Goal: Transaction & Acquisition: Obtain resource

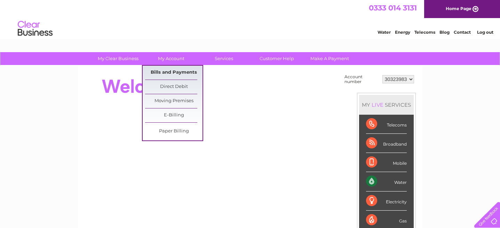
click at [175, 68] on link "Bills and Payments" at bounding box center [173, 73] width 57 height 14
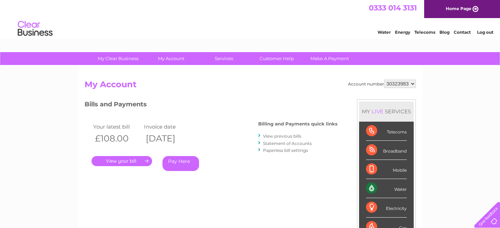
click at [381, 32] on link "Water" at bounding box center [383, 32] width 13 height 5
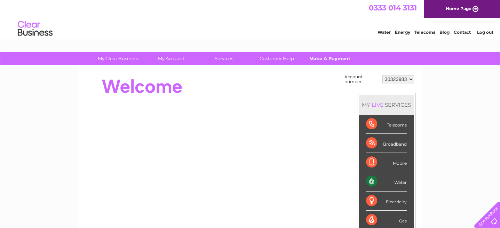
click at [317, 56] on link "Make A Payment" at bounding box center [329, 58] width 57 height 13
click at [283, 57] on link "Customer Help" at bounding box center [276, 58] width 57 height 13
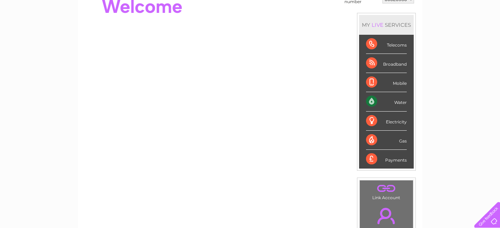
scroll to position [122, 0]
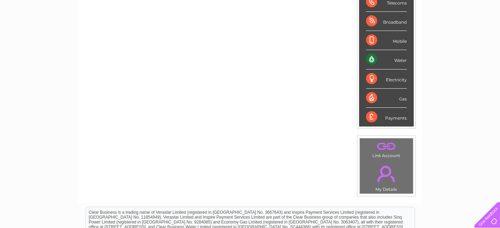
click at [372, 61] on div "Water" at bounding box center [386, 59] width 41 height 19
click at [398, 60] on div "Water" at bounding box center [386, 59] width 41 height 19
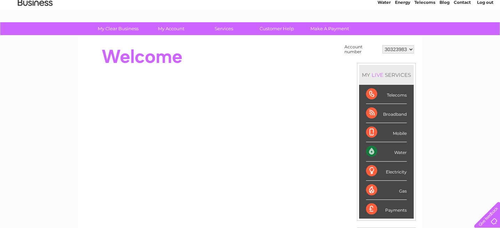
scroll to position [0, 0]
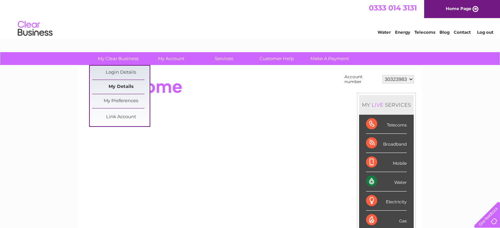
click at [120, 88] on link "My Details" at bounding box center [120, 87] width 57 height 14
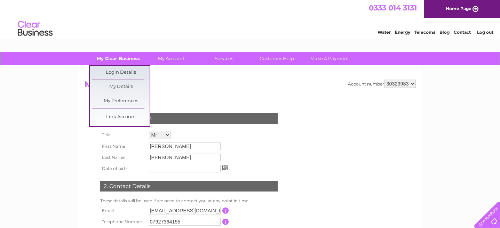
click at [119, 60] on link "My Clear Business" at bounding box center [117, 58] width 57 height 13
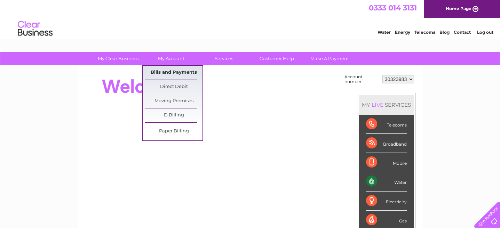
click at [183, 70] on link "Bills and Payments" at bounding box center [173, 73] width 57 height 14
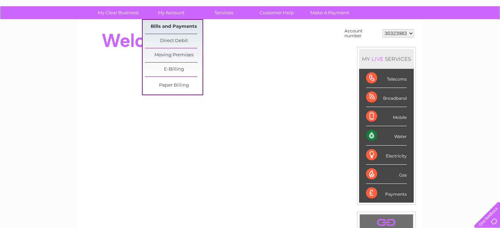
scroll to position [54, 0]
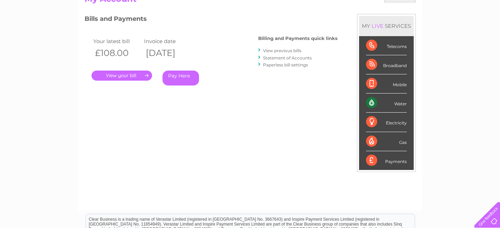
scroll to position [87, 0]
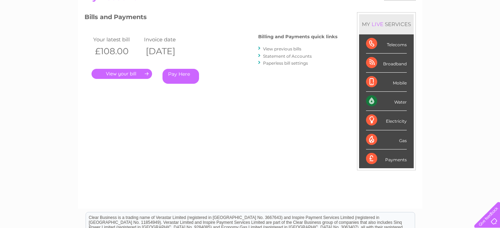
click at [138, 73] on link "." at bounding box center [121, 74] width 60 height 10
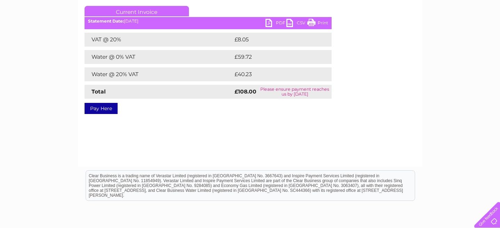
scroll to position [89, 0]
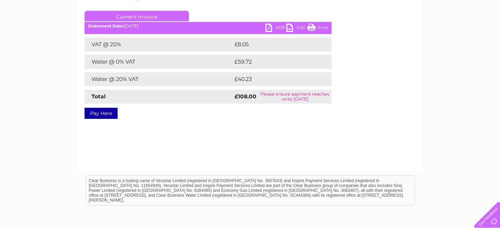
click at [279, 30] on link "PDF" at bounding box center [275, 29] width 21 height 10
